Goal: Ask a question: Seek information or help from site administrators or community

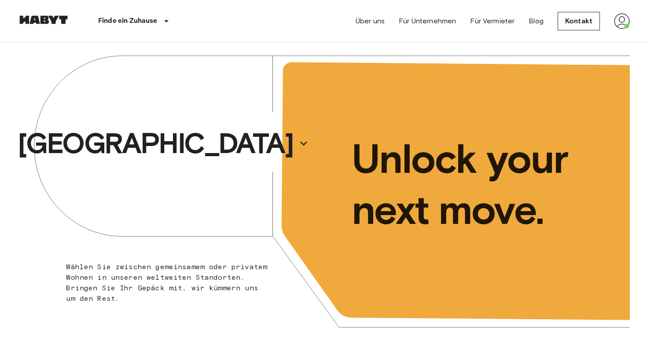
click at [622, 19] on img at bounding box center [622, 21] width 16 height 16
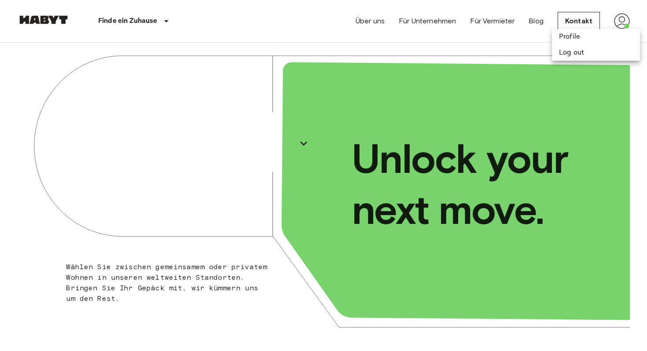
click at [484, 45] on div at bounding box center [323, 175] width 647 height 351
click at [623, 24] on img at bounding box center [622, 21] width 16 height 16
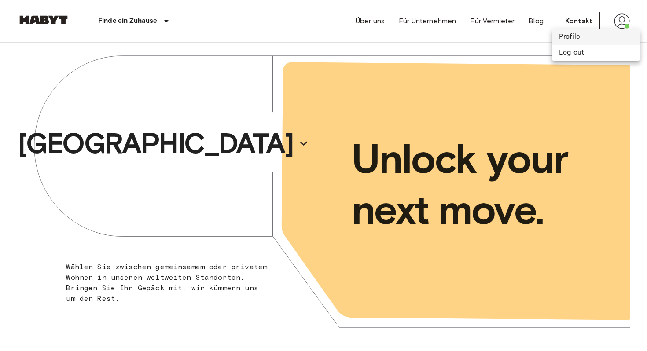
click at [577, 39] on li "Profile" at bounding box center [596, 37] width 88 height 16
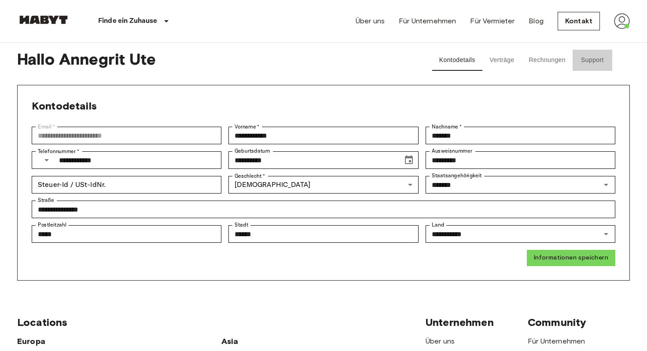
click at [588, 65] on button "Support" at bounding box center [593, 60] width 40 height 21
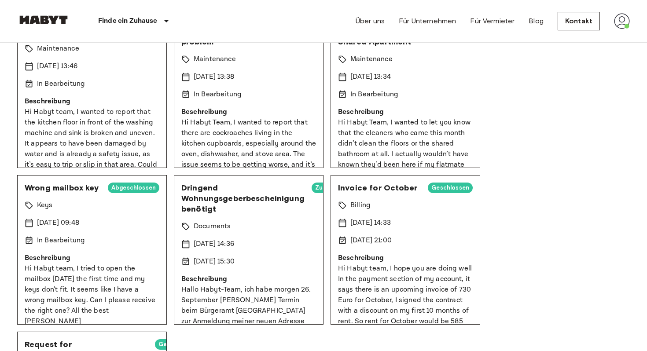
click at [314, 190] on span "Zusammengeführt" at bounding box center [342, 188] width 60 height 9
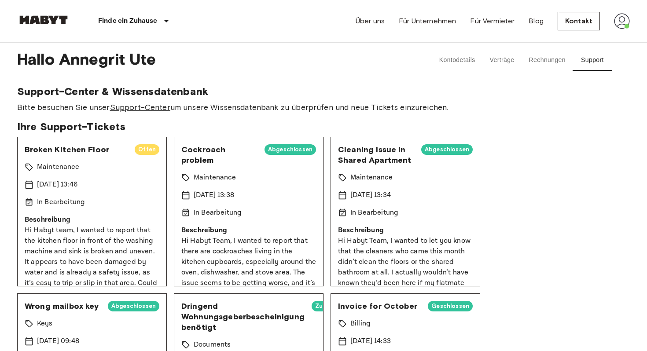
click at [159, 107] on link "Support-Center" at bounding box center [140, 108] width 60 height 10
